Goal: Task Accomplishment & Management: Manage account settings

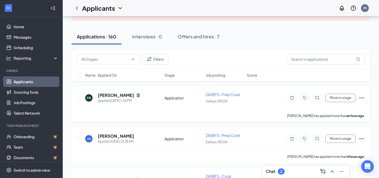
scroll to position [40, 0]
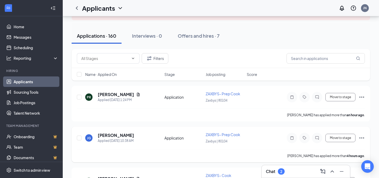
click at [227, 133] on span "ZAXBYS- Prep Cook" at bounding box center [223, 134] width 34 height 5
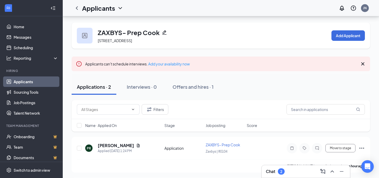
scroll to position [42, 0]
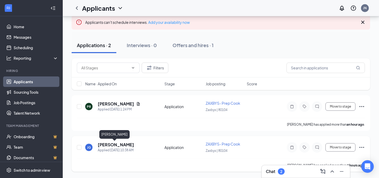
click at [122, 144] on h5 "[PERSON_NAME]" at bounding box center [116, 145] width 36 height 6
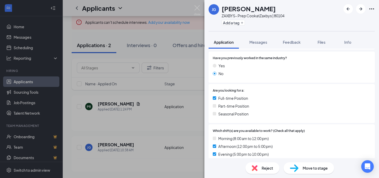
scroll to position [77, 0]
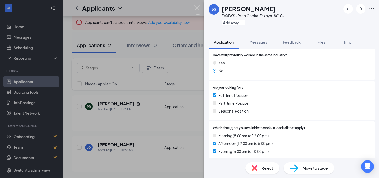
click at [180, 125] on div "[PERSON_NAME] ZAXBYS- Prep Cook at [GEOGRAPHIC_DATA] | 80104 Add a tag Applicat…" at bounding box center [189, 89] width 379 height 178
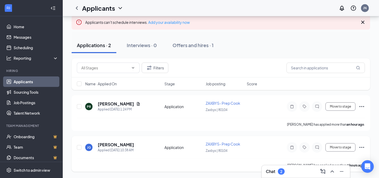
click at [240, 143] on div "ZAXBYS- Prep Cook" at bounding box center [225, 143] width 38 height 5
click at [123, 155] on div "[PERSON_NAME] Applied [DATE] 10:38 AM Application ZAXBYS- Prep Cook Zaxbys | 80…" at bounding box center [221, 149] width 288 height 17
click at [112, 152] on div "Applied [DATE] 10:38 AM" at bounding box center [116, 149] width 36 height 5
click at [102, 145] on h5 "[PERSON_NAME]" at bounding box center [116, 145] width 36 height 6
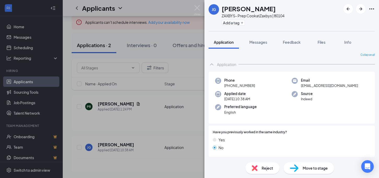
click at [145, 114] on div "[PERSON_NAME] ZAXBYS- Prep Cook at [GEOGRAPHIC_DATA] | 80104 Add a tag Applicat…" at bounding box center [189, 89] width 379 height 178
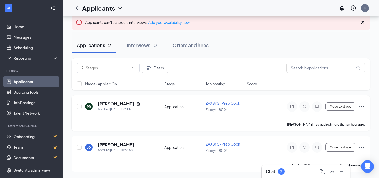
click at [138, 112] on div "PR [PERSON_NAME] Applied [DATE] 1:24 PM Application ZAXBYS- Prep Cook Zaxbys | …" at bounding box center [221, 108] width 288 height 17
click at [110, 109] on div "Applied [DATE] 1:24 PM" at bounding box center [119, 109] width 43 height 5
click at [143, 104] on div "PR [PERSON_NAME] Applied [DATE] 1:24 PM" at bounding box center [123, 106] width 76 height 11
click at [273, 107] on div "Move to stage" at bounding box center [318, 106] width 94 height 10
click at [100, 104] on h5 "[PERSON_NAME]" at bounding box center [116, 104] width 36 height 6
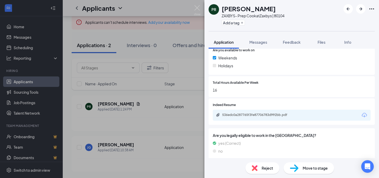
scroll to position [198, 0]
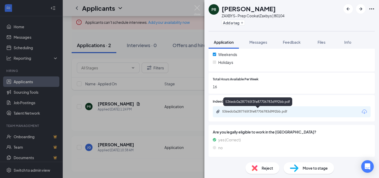
click at [244, 112] on div "536edc0a287765f3fe87706783d992bb.pdf" at bounding box center [258, 111] width 73 height 4
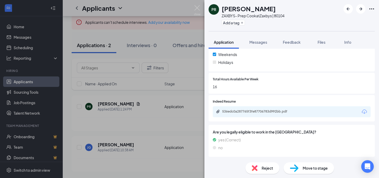
scroll to position [196, 0]
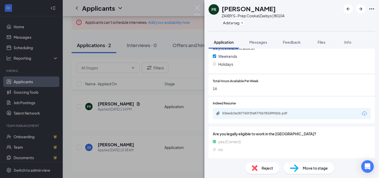
click at [170, 30] on div "PR [PERSON_NAME]- Prep Cook at [GEOGRAPHIC_DATA] | 80104 Add a tag Application …" at bounding box center [189, 89] width 379 height 178
